Goal: Find specific page/section: Find specific page/section

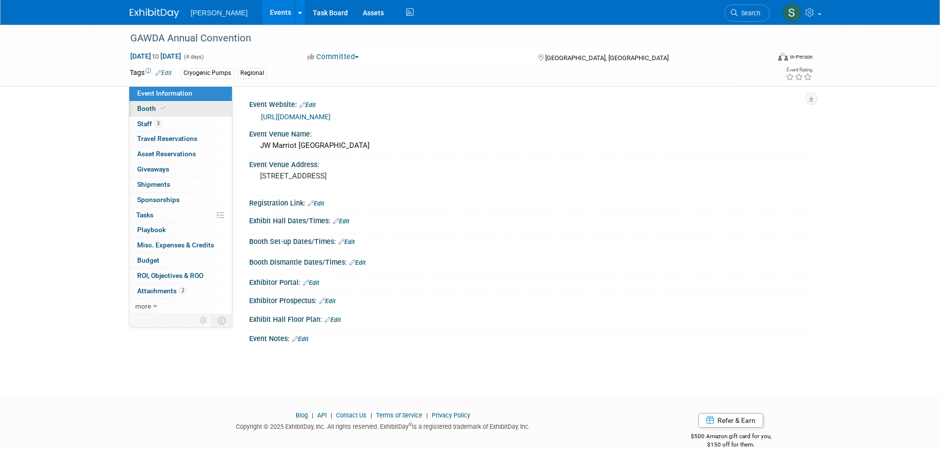
click at [195, 111] on link "Booth" at bounding box center [180, 109] width 103 height 15
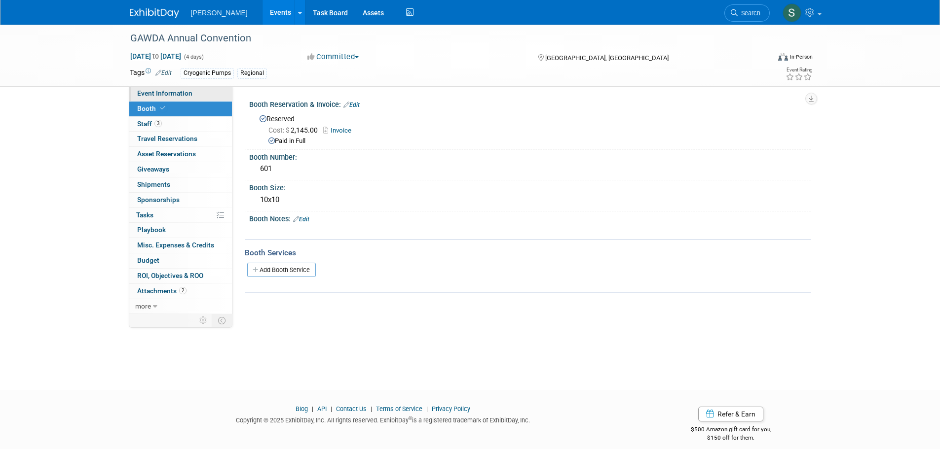
click at [188, 95] on span "Event Information" at bounding box center [164, 93] width 55 height 8
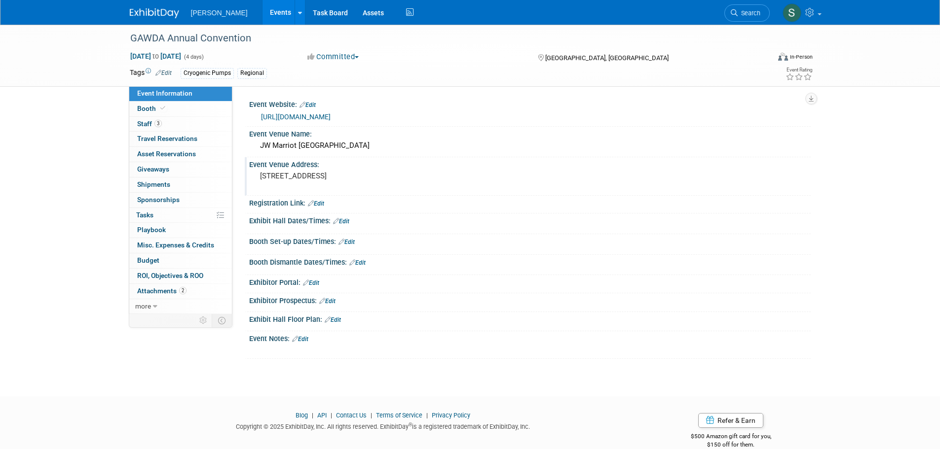
click at [343, 176] on pre "505 Water Street, Tampa, FL 33602" at bounding box center [366, 176] width 212 height 9
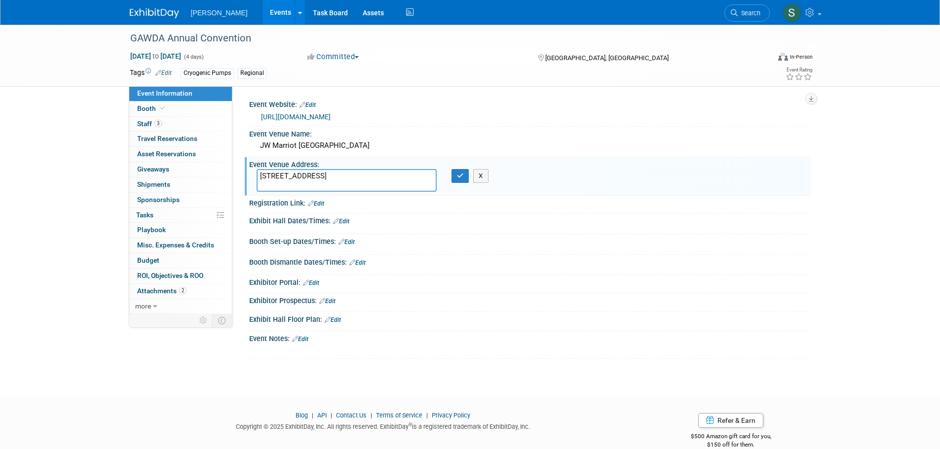
click at [343, 176] on textarea "505 Water Street, Tampa, FL 33602" at bounding box center [347, 180] width 180 height 23
click at [274, 7] on link "Events" at bounding box center [280, 12] width 36 height 25
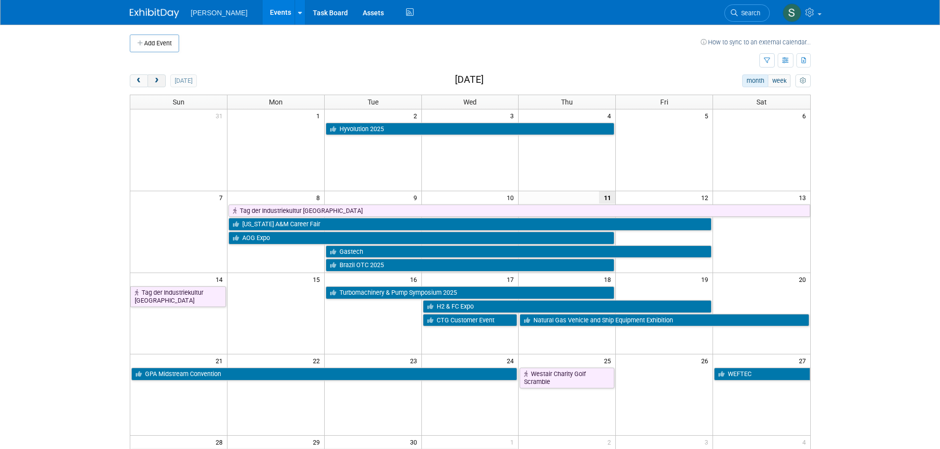
click at [161, 79] on button "next" at bounding box center [157, 80] width 18 height 13
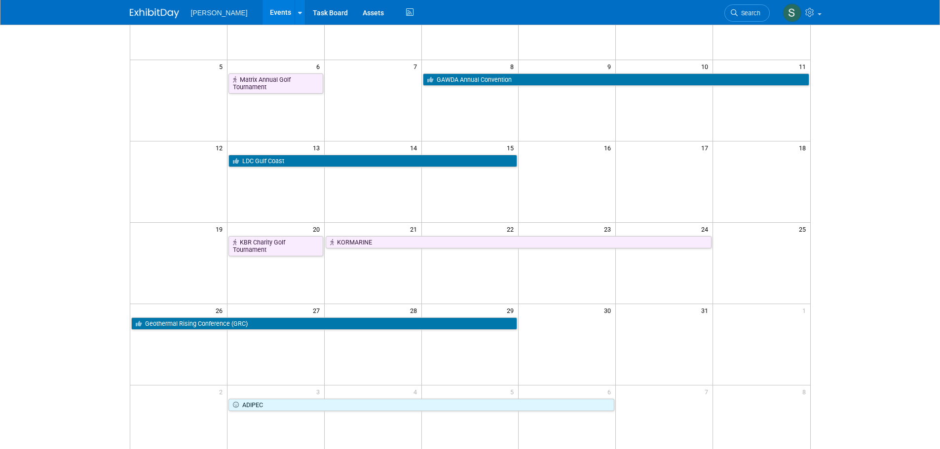
scroll to position [148, 0]
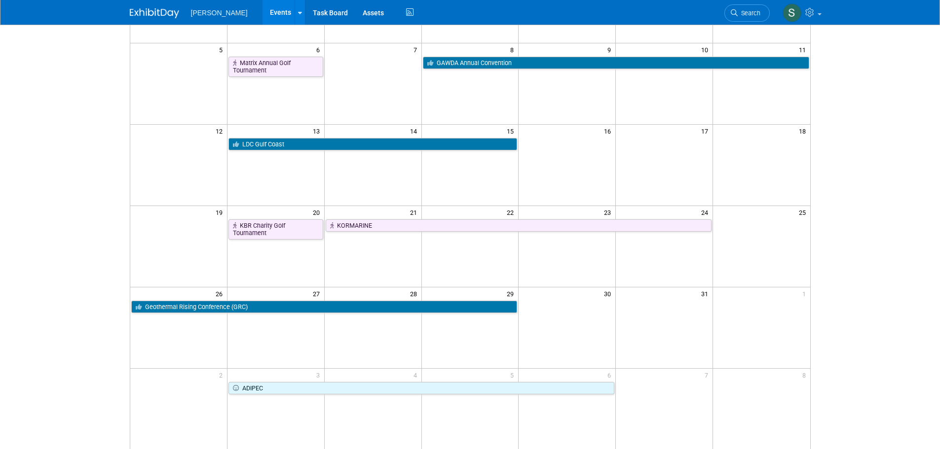
click at [864, 222] on body "[PERSON_NAME] Events Add Event Bulk Upload Events Shareable Event Boards Recent…" at bounding box center [470, 76] width 940 height 449
